Goal: Task Accomplishment & Management: Manage account settings

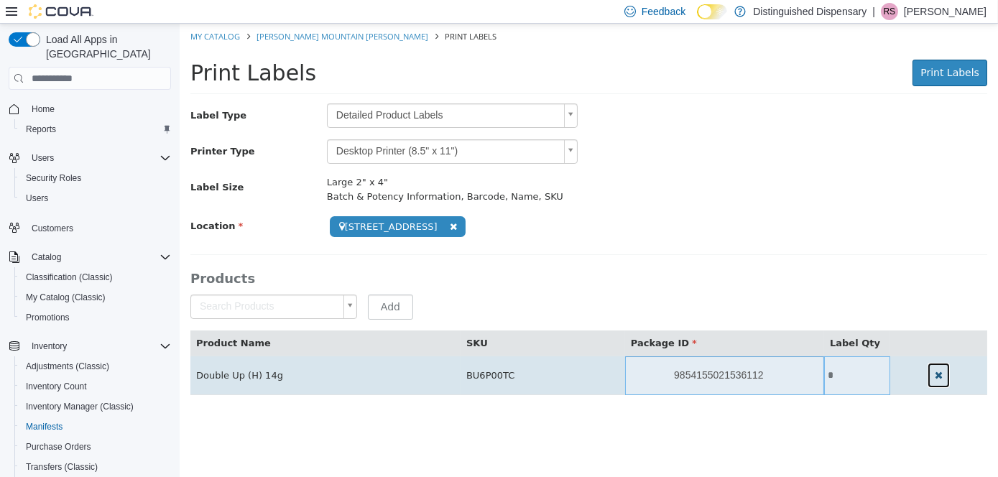
click at [940, 375] on button "button" at bounding box center [938, 375] width 24 height 27
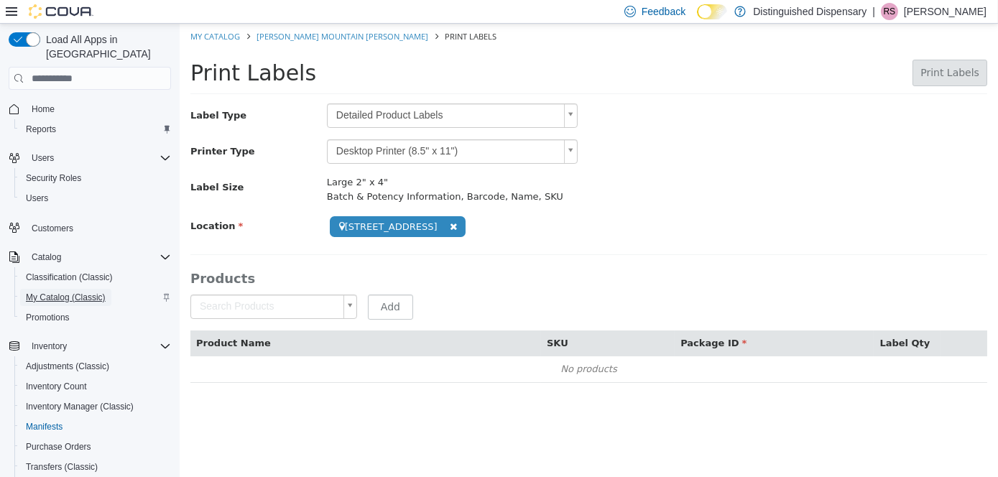
click at [52, 292] on span "My Catalog (Classic)" at bounding box center [66, 297] width 80 height 11
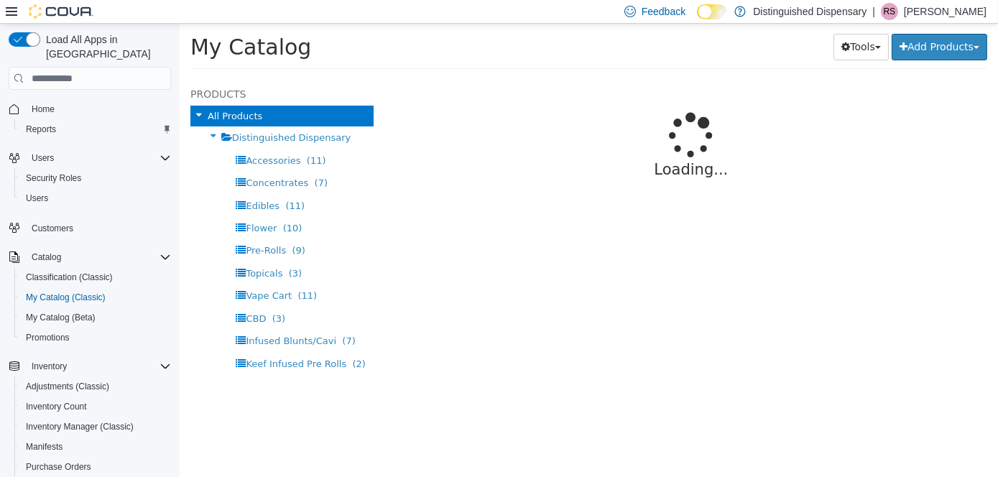
select select "**********"
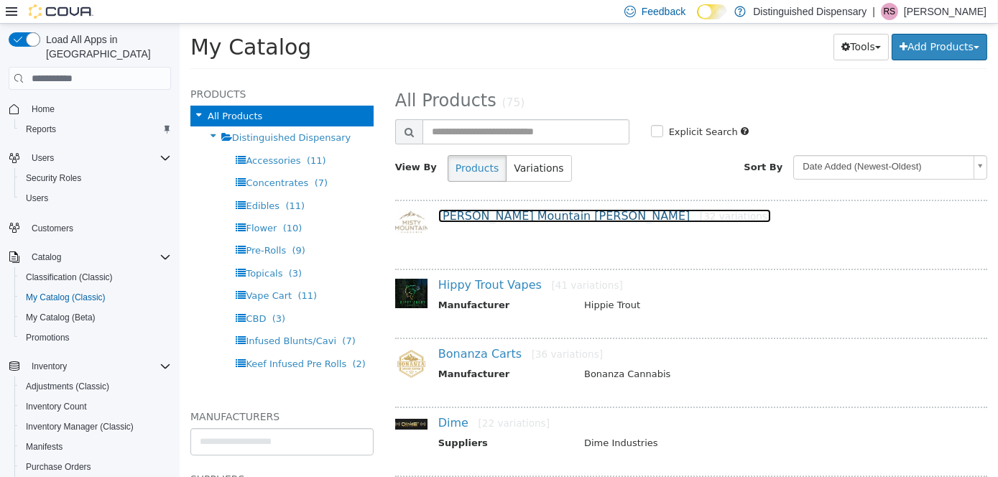
click at [471, 209] on link "[PERSON_NAME] Mountain [PERSON_NAME] [32 variations]" at bounding box center [603, 216] width 333 height 14
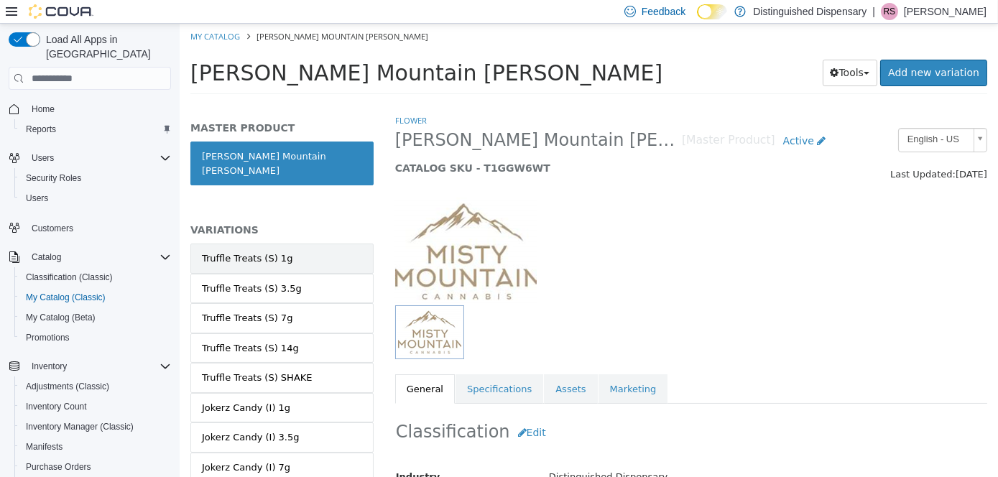
click at [316, 244] on link "Truffle Treats (S) 1g" at bounding box center [281, 259] width 183 height 30
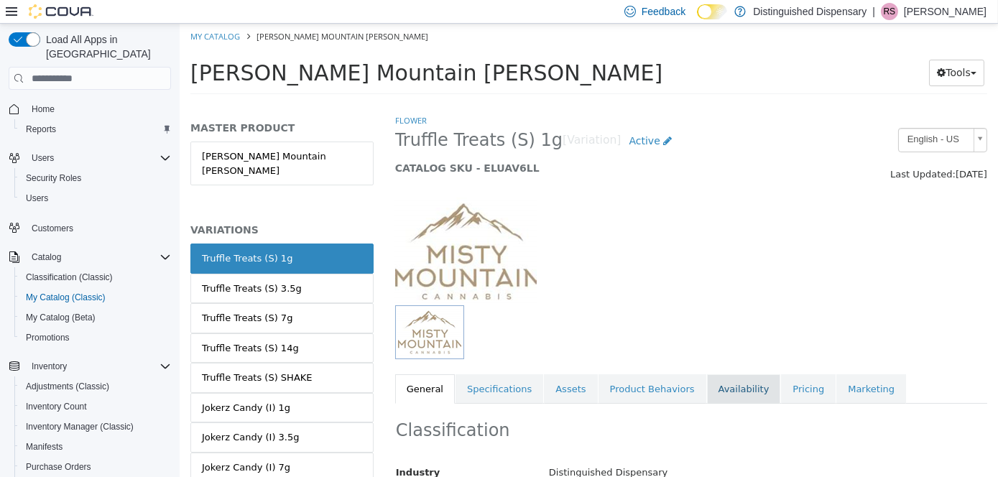
click at [709, 377] on link "Availability" at bounding box center [743, 389] width 74 height 30
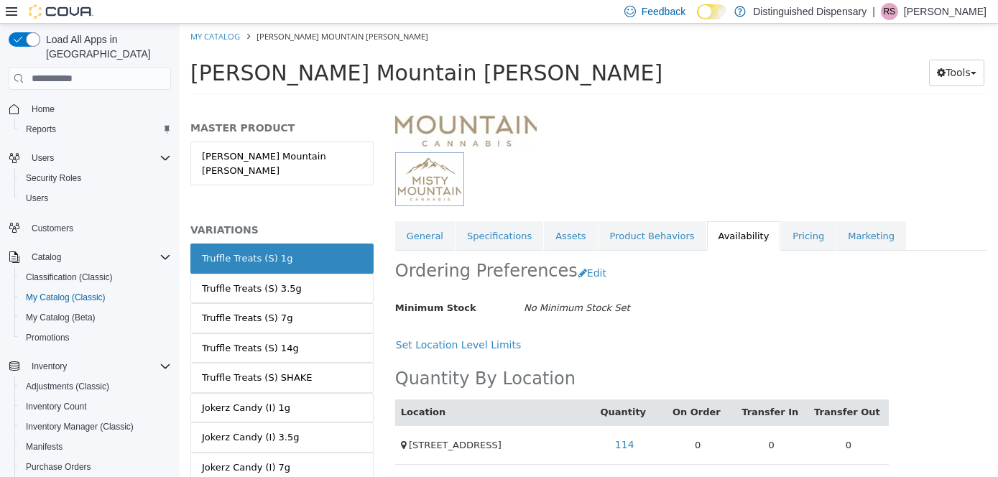
scroll to position [154, 0]
click at [632, 437] on link "114" at bounding box center [623, 443] width 35 height 27
